Goal: Information Seeking & Learning: Check status

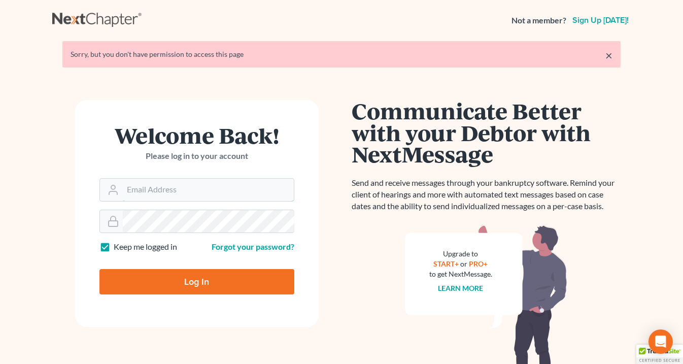
type input "[EMAIL_ADDRESS][DOMAIN_NAME]"
click at [221, 283] on input "Log In" at bounding box center [196, 281] width 195 height 25
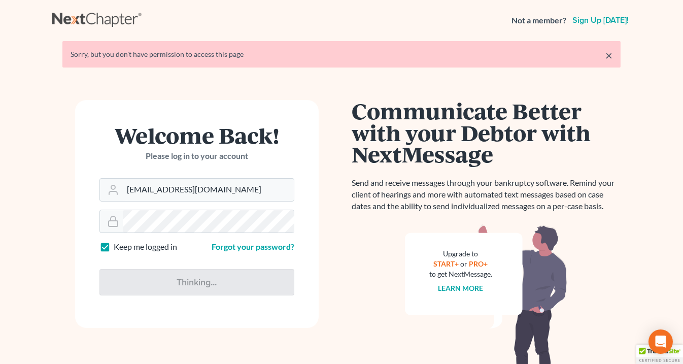
type input "Thinking..."
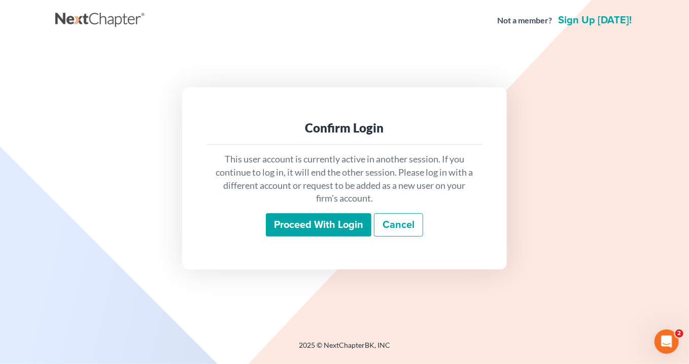
click at [339, 223] on input "Proceed with login" at bounding box center [319, 224] width 106 height 23
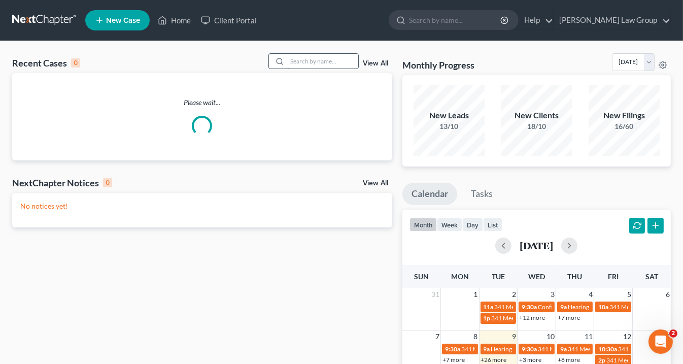
drag, startPoint x: 312, startPoint y: 59, endPoint x: 351, endPoint y: 63, distance: 39.2
click at [316, 55] on input "search" at bounding box center [322, 61] width 71 height 15
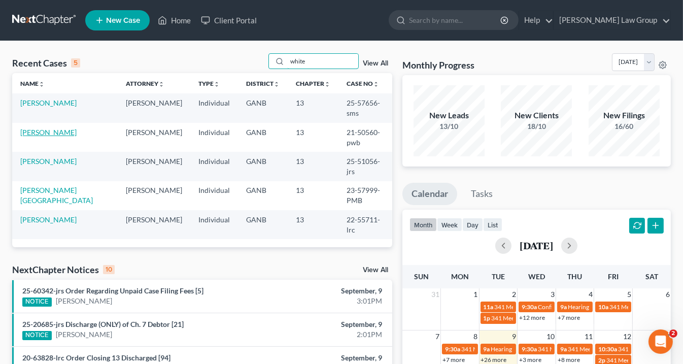
type input "white"
click at [52, 128] on link "[PERSON_NAME]" at bounding box center [48, 132] width 56 height 9
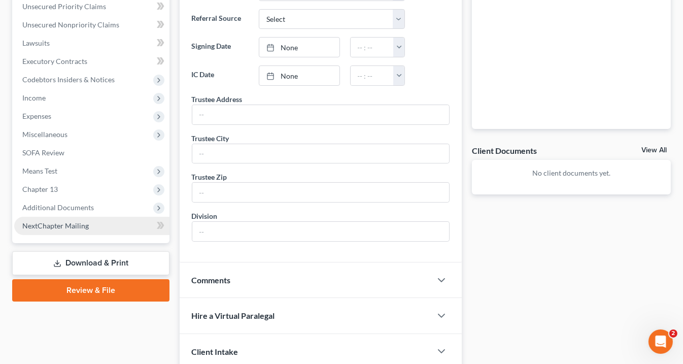
scroll to position [244, 0]
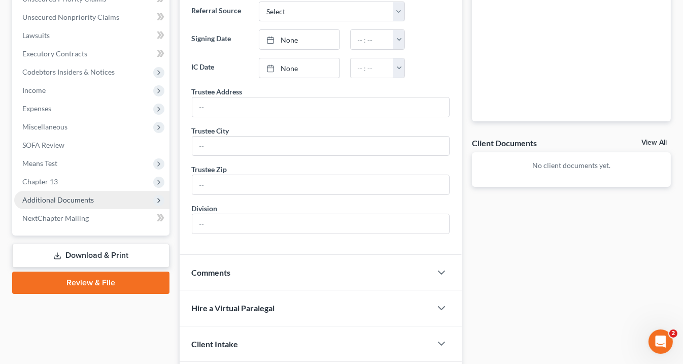
click at [95, 198] on span "Additional Documents" at bounding box center [91, 200] width 155 height 18
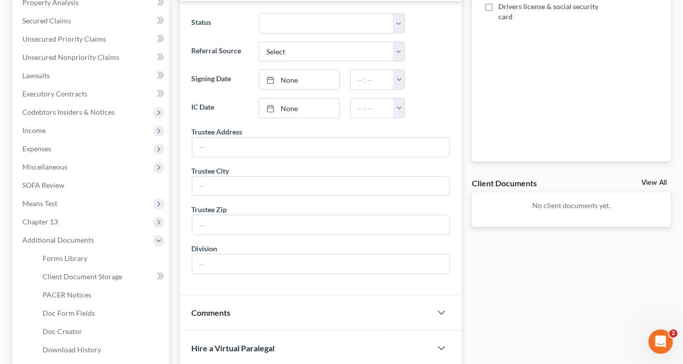
scroll to position [320, 0]
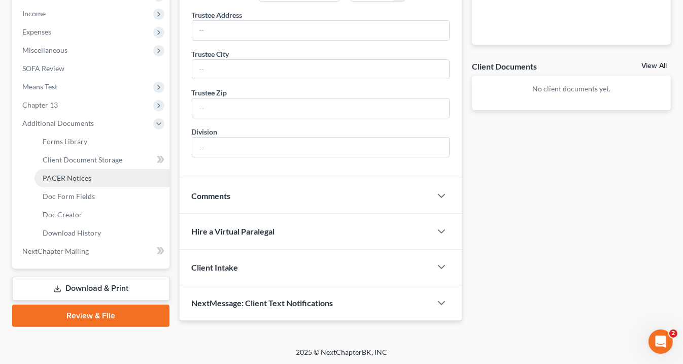
click at [81, 174] on span "PACER Notices" at bounding box center [67, 178] width 49 height 9
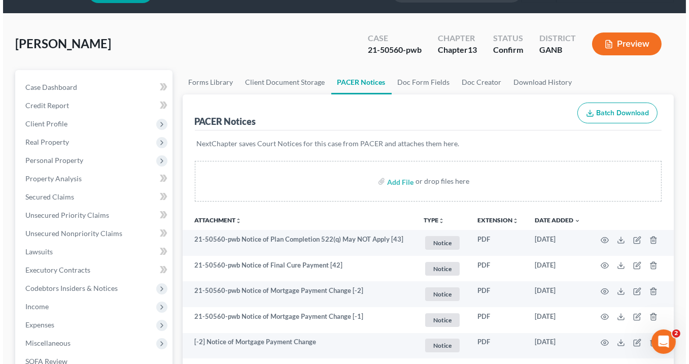
scroll to position [41, 0]
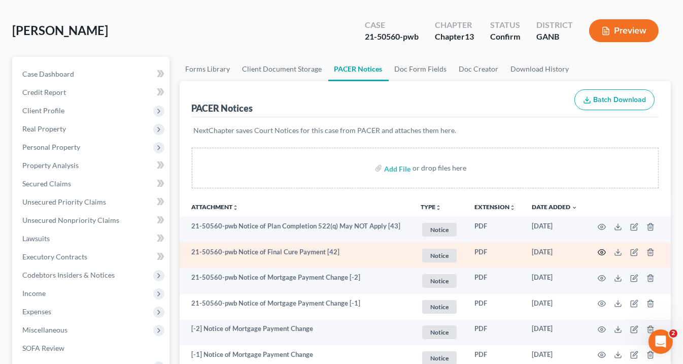
click at [602, 251] on circle "button" at bounding box center [602, 252] width 2 height 2
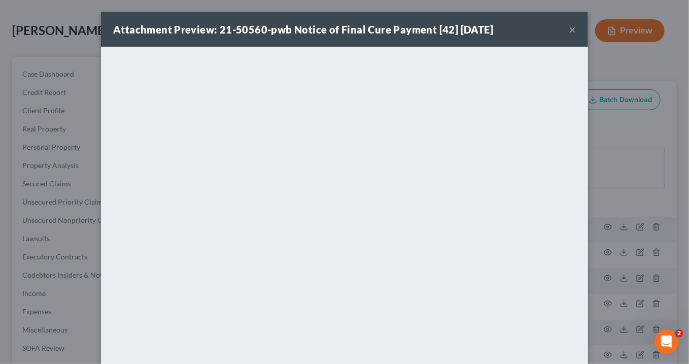
click at [570, 29] on button "×" at bounding box center [572, 29] width 7 height 12
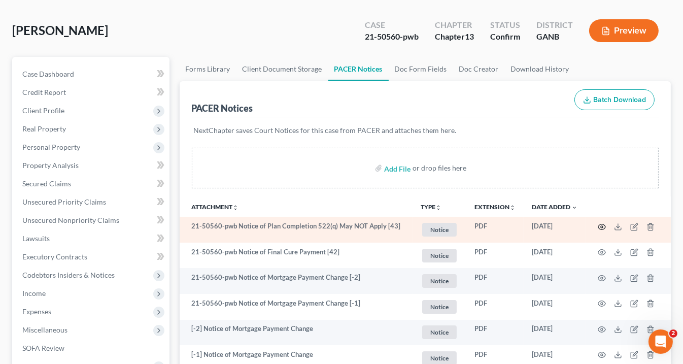
click at [603, 224] on icon "button" at bounding box center [602, 227] width 8 height 8
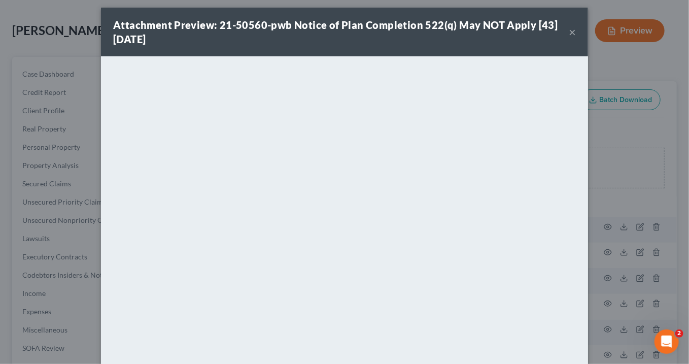
scroll to position [0, 0]
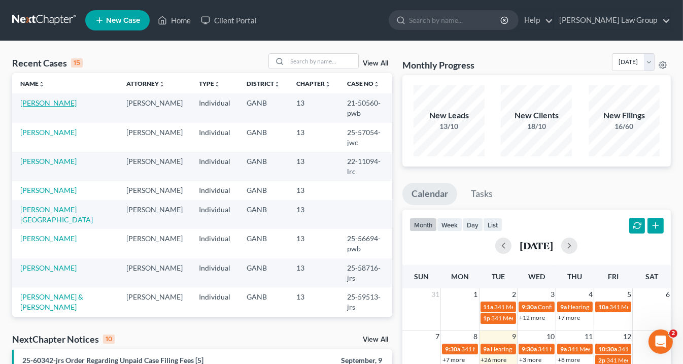
click at [50, 101] on link "[PERSON_NAME]" at bounding box center [48, 102] width 56 height 9
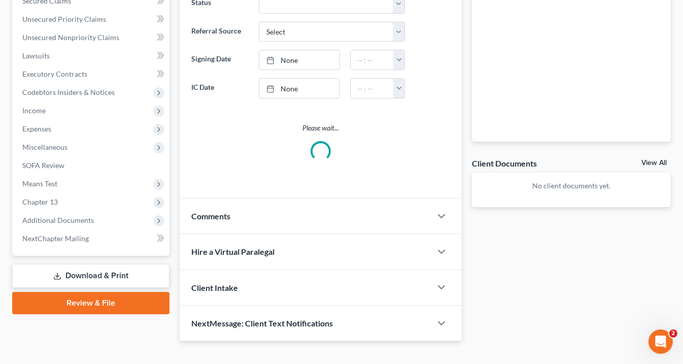
scroll to position [234, 0]
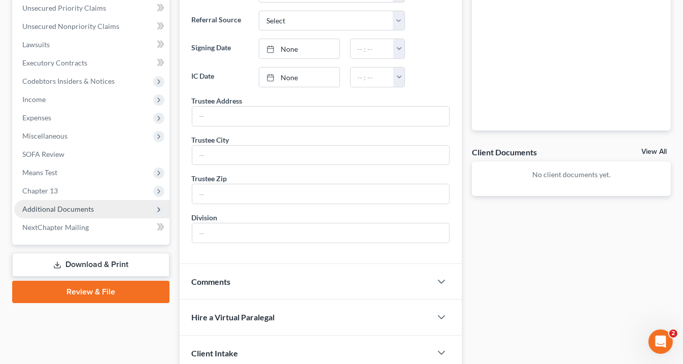
click at [73, 209] on span "Additional Documents" at bounding box center [58, 209] width 72 height 9
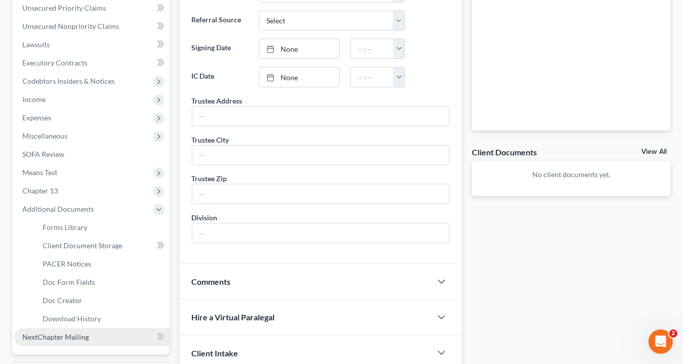
scroll to position [320, 0]
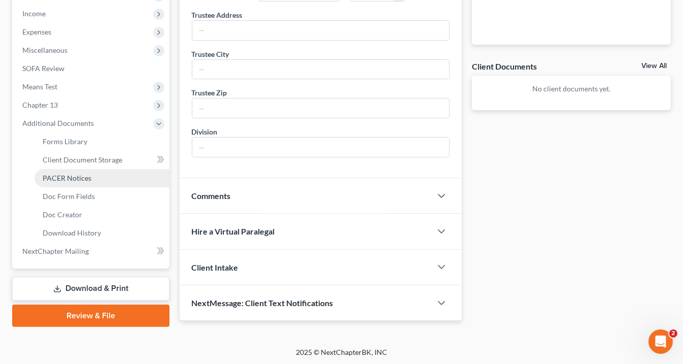
click at [95, 176] on link "PACER Notices" at bounding box center [102, 178] width 135 height 18
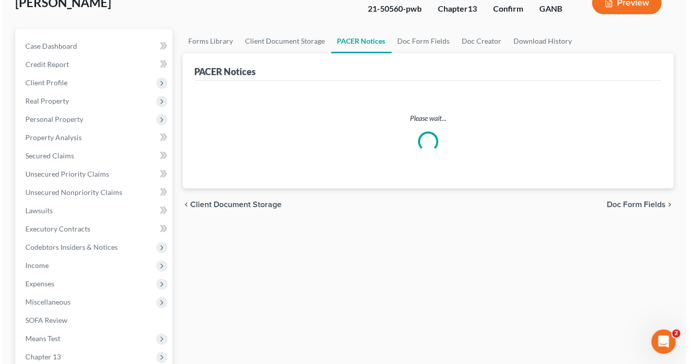
scroll to position [122, 0]
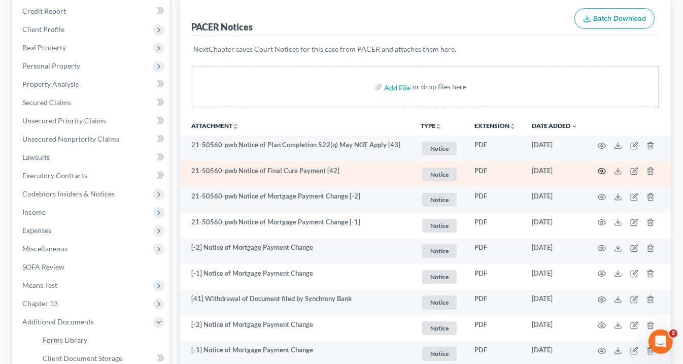
click at [603, 167] on icon "button" at bounding box center [602, 171] width 8 height 8
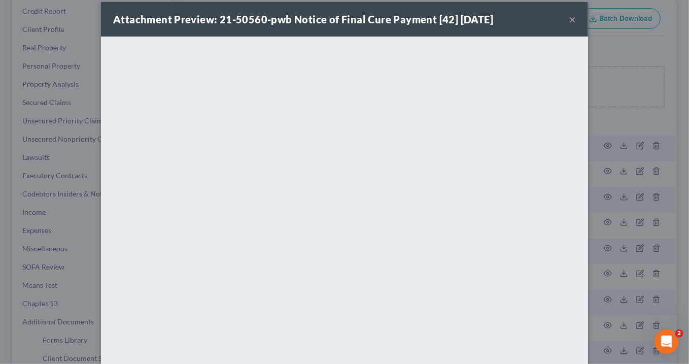
scroll to position [0, 0]
